Goal: Check status: Check status

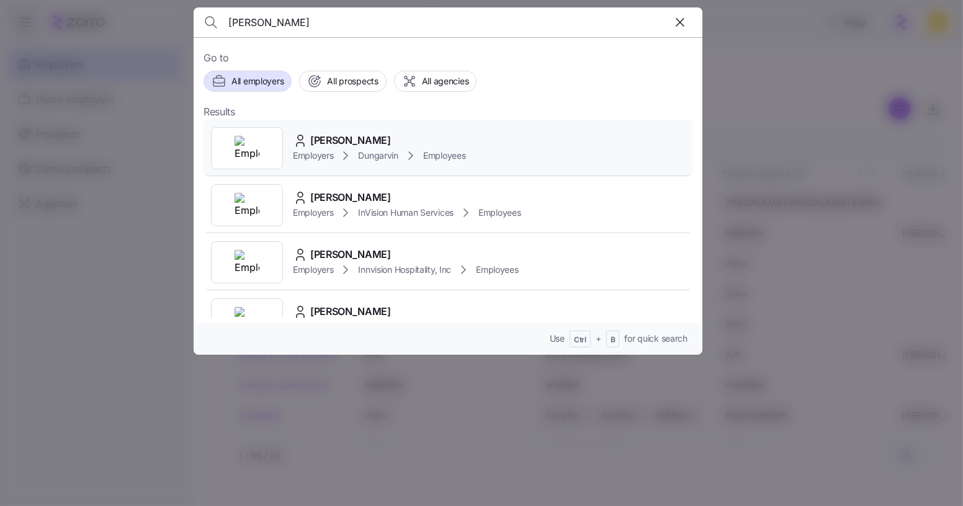
type input "stanley adu"
click at [406, 128] on div "Stanley Adu Gyamfi Employers Dungarvin Employees" at bounding box center [448, 148] width 489 height 57
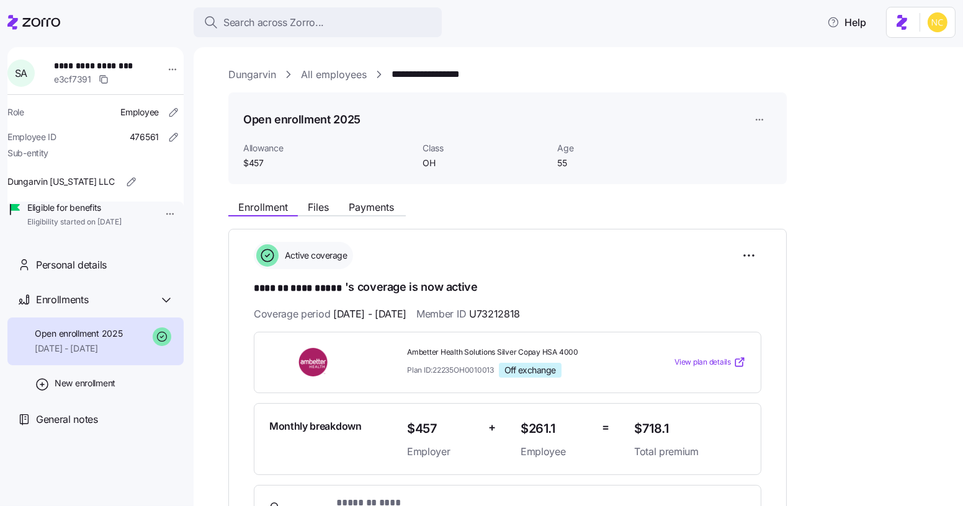
click at [493, 109] on div "Open enrollment 2025" at bounding box center [507, 119] width 529 height 25
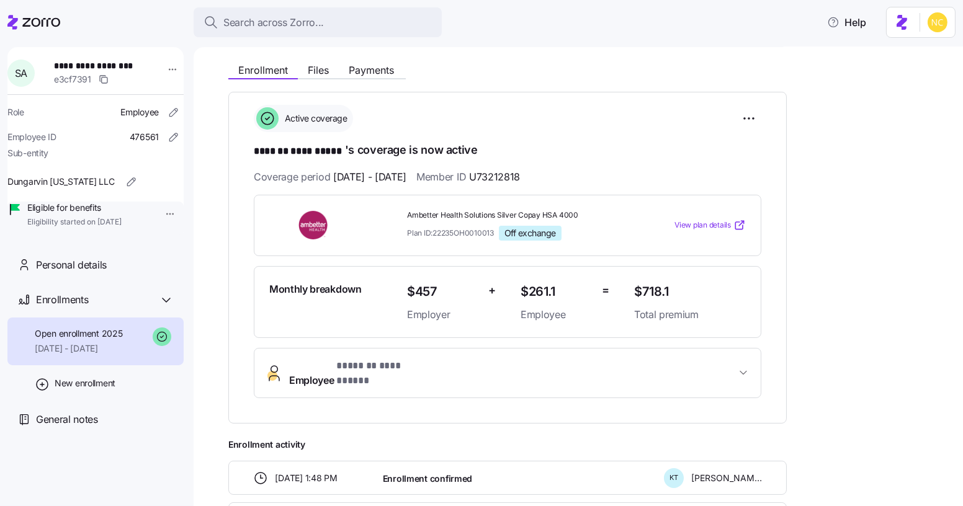
scroll to position [309, 0]
